Goal: Information Seeking & Learning: Learn about a topic

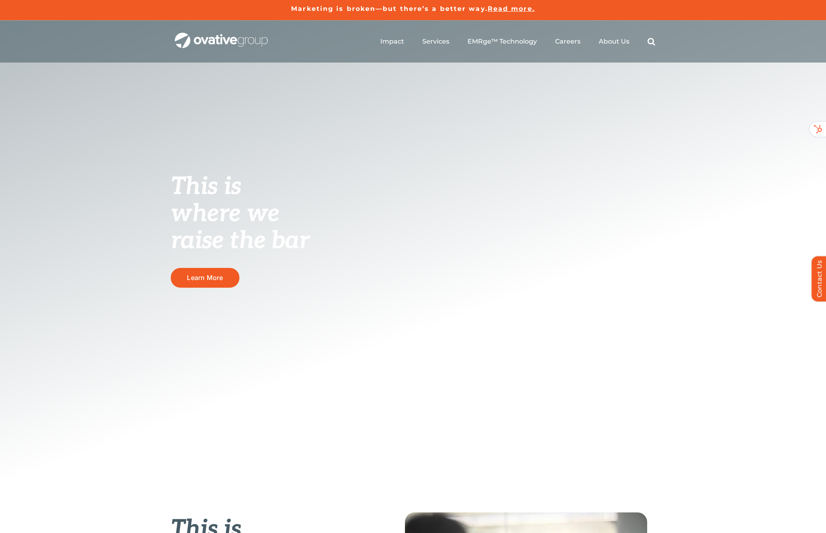
click at [241, 44] on img "OG_Full_horizontal_WHT" at bounding box center [221, 41] width 93 height 16
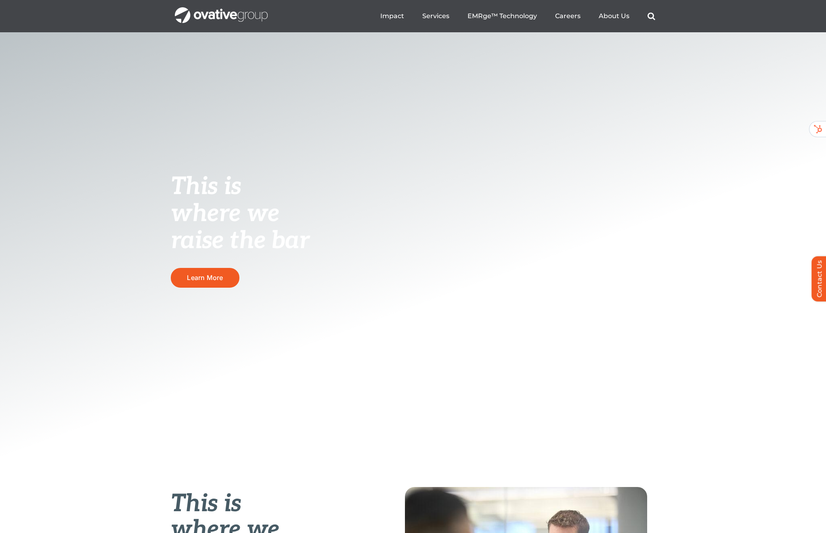
scroll to position [22, 0]
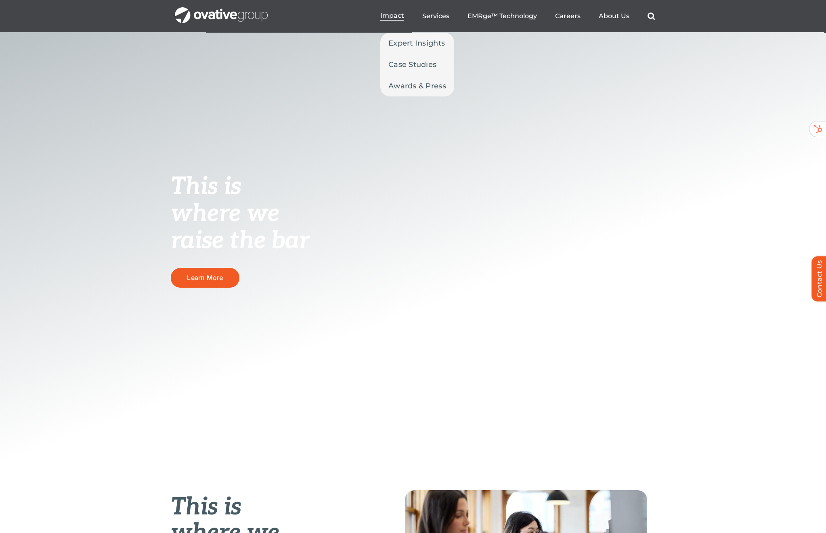
click at [395, 20] on li "Impact Expert Insights Case Studies Awards & Press" at bounding box center [392, 16] width 24 height 9
click at [394, 20] on link "Impact" at bounding box center [392, 16] width 24 height 9
